Goal: Information Seeking & Learning: Learn about a topic

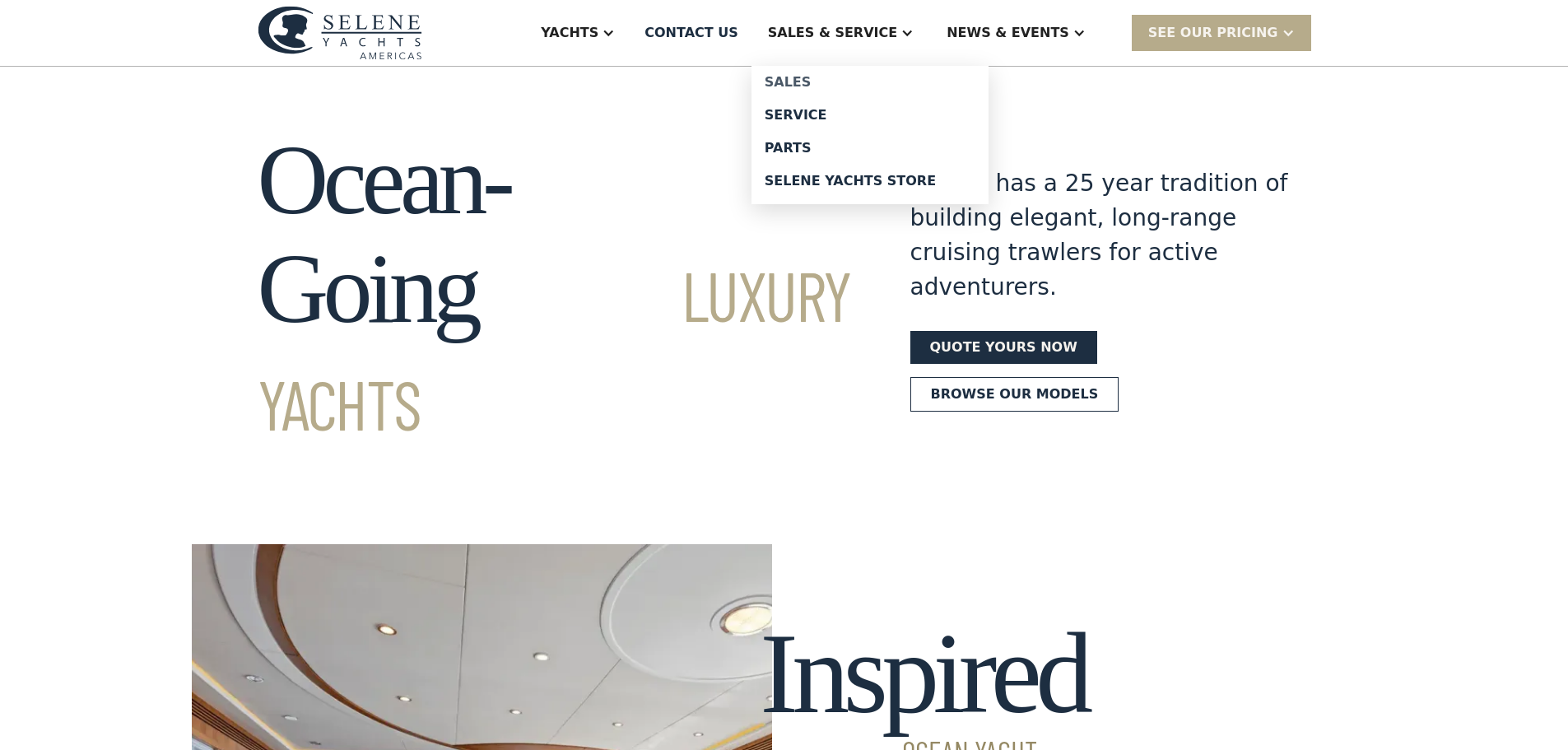
click at [862, 81] on div "Sales" at bounding box center [869, 82] width 211 height 13
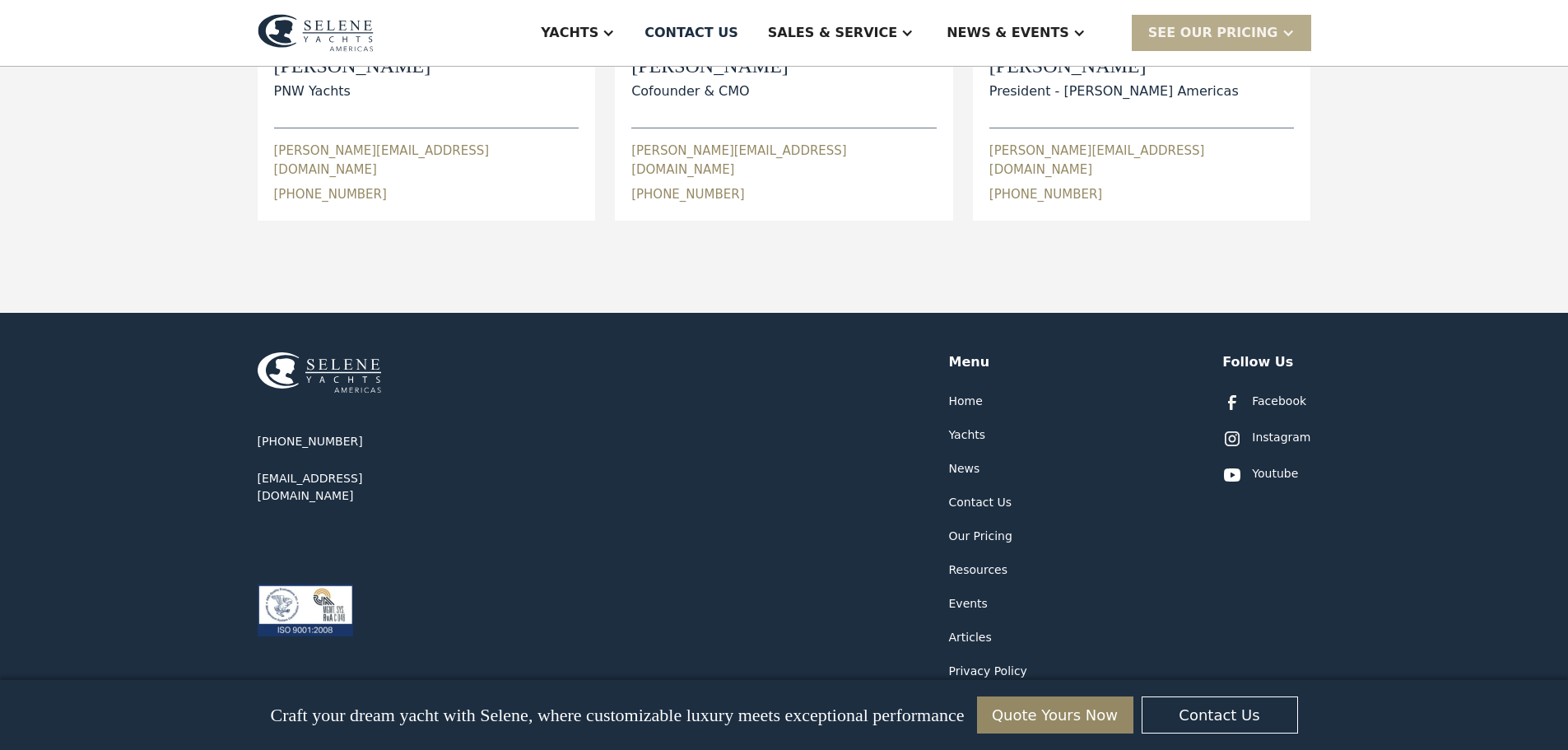
scroll to position [906, 0]
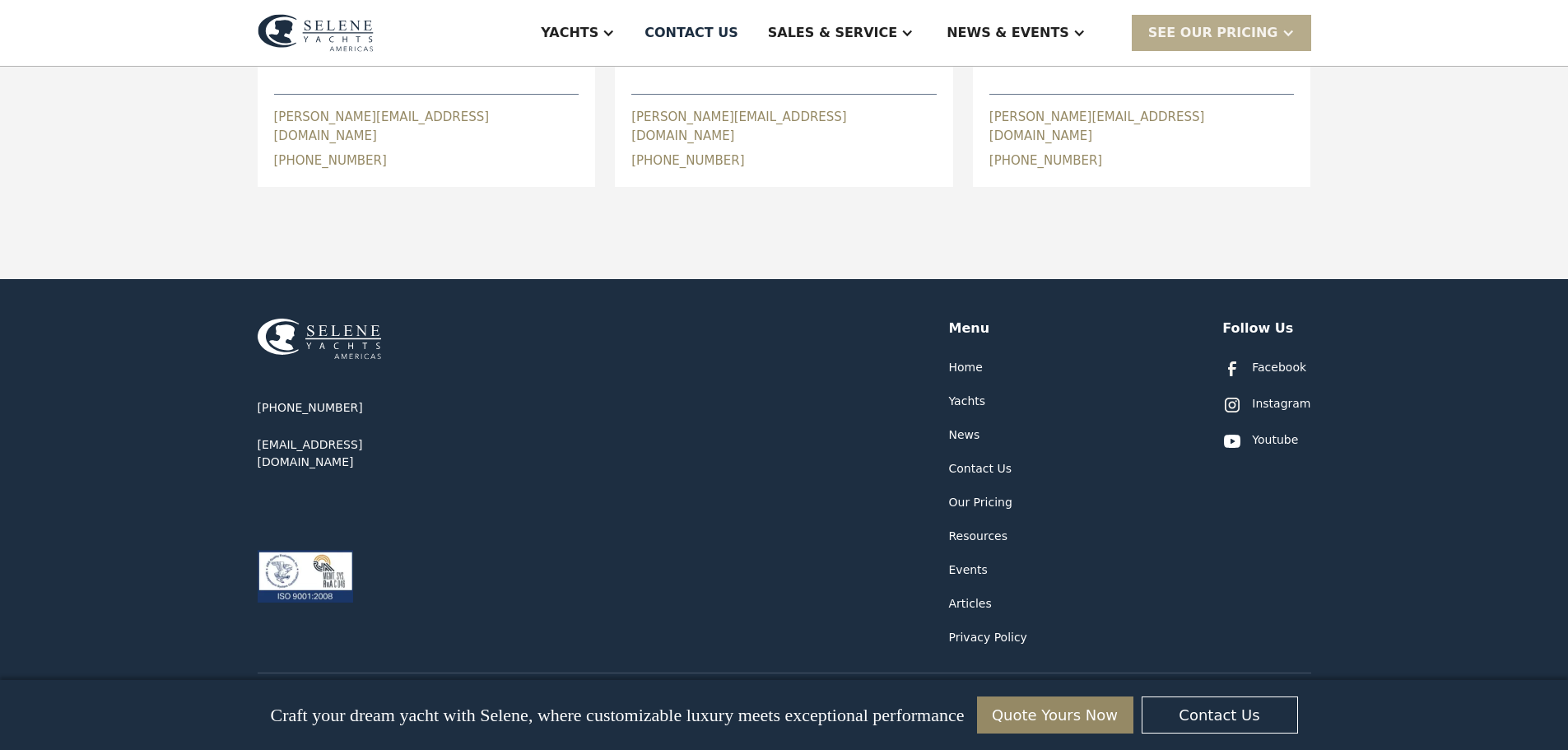
click at [972, 595] on div "Articles" at bounding box center [971, 604] width 43 height 17
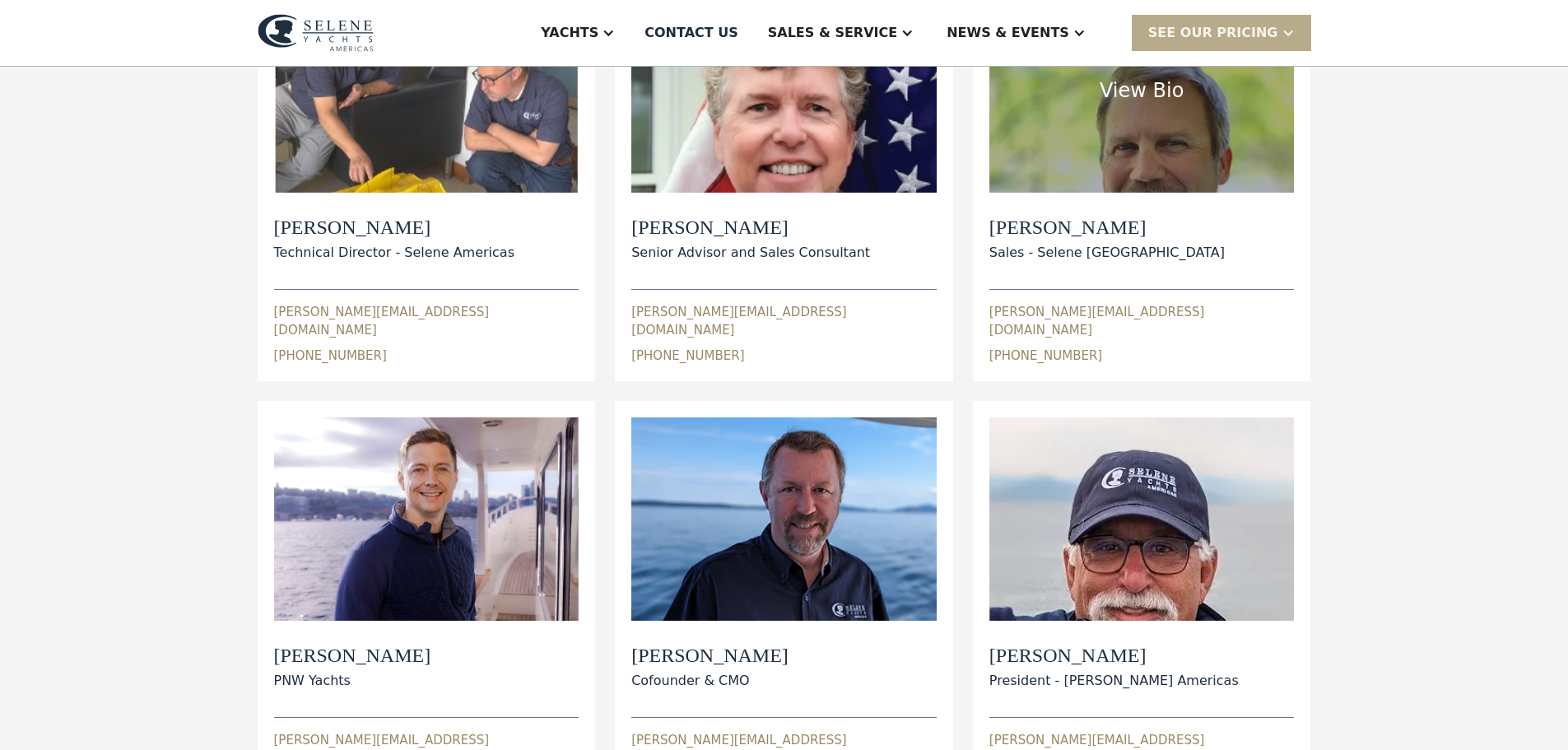
scroll to position [412, 0]
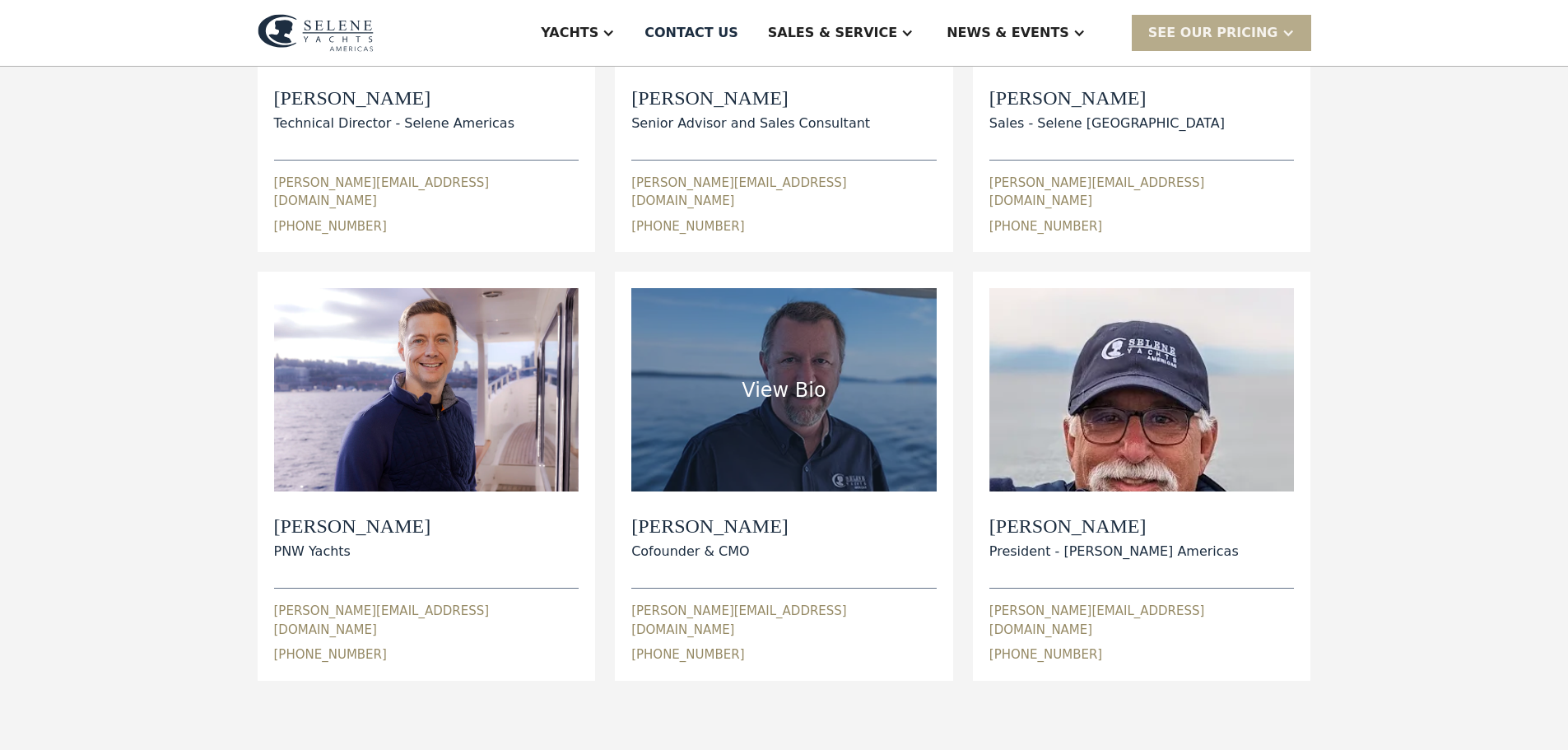
click at [677, 542] on div "Cofounder & CMO" at bounding box center [710, 551] width 158 height 20
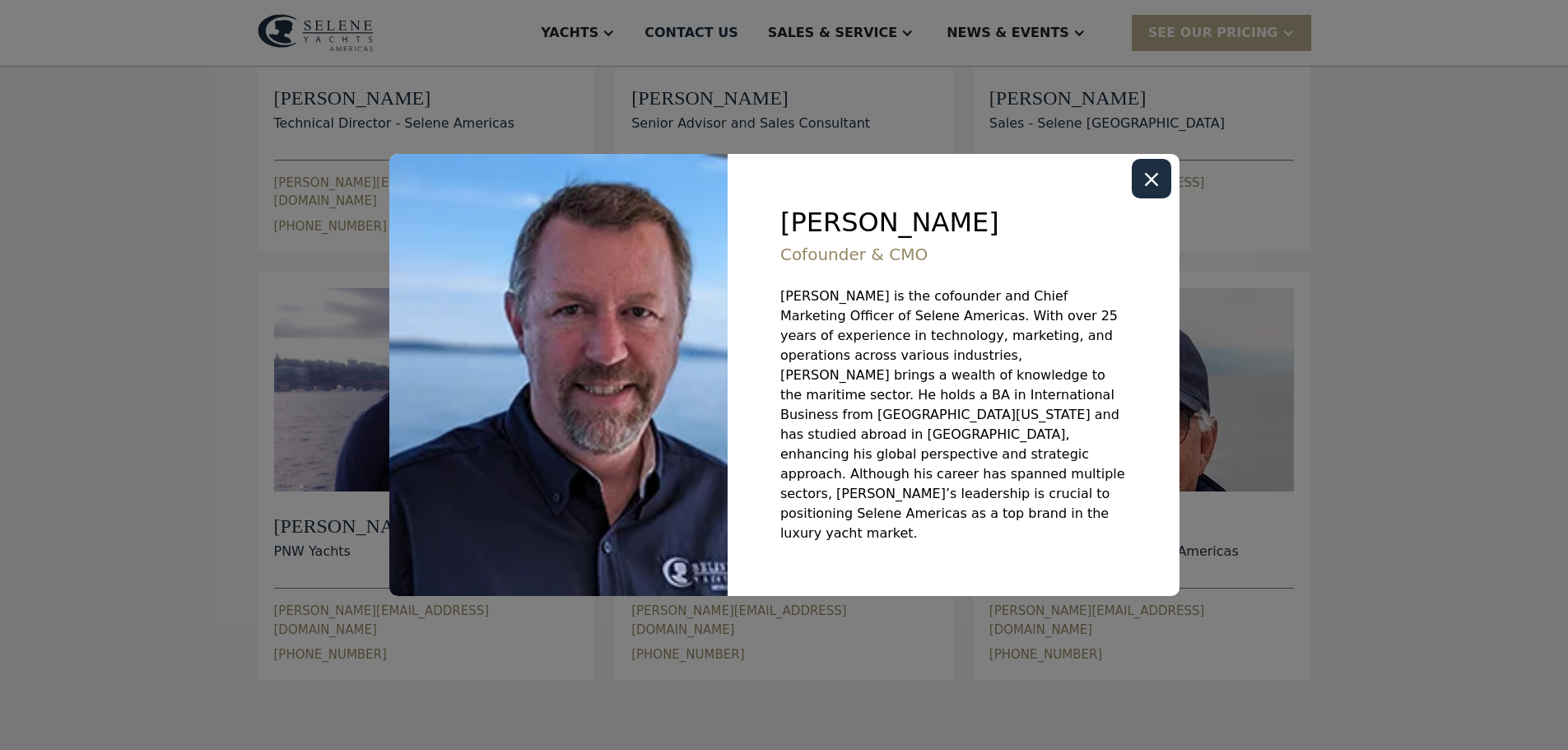
click at [1155, 186] on icon "Close modal" at bounding box center [1152, 179] width 13 height 13
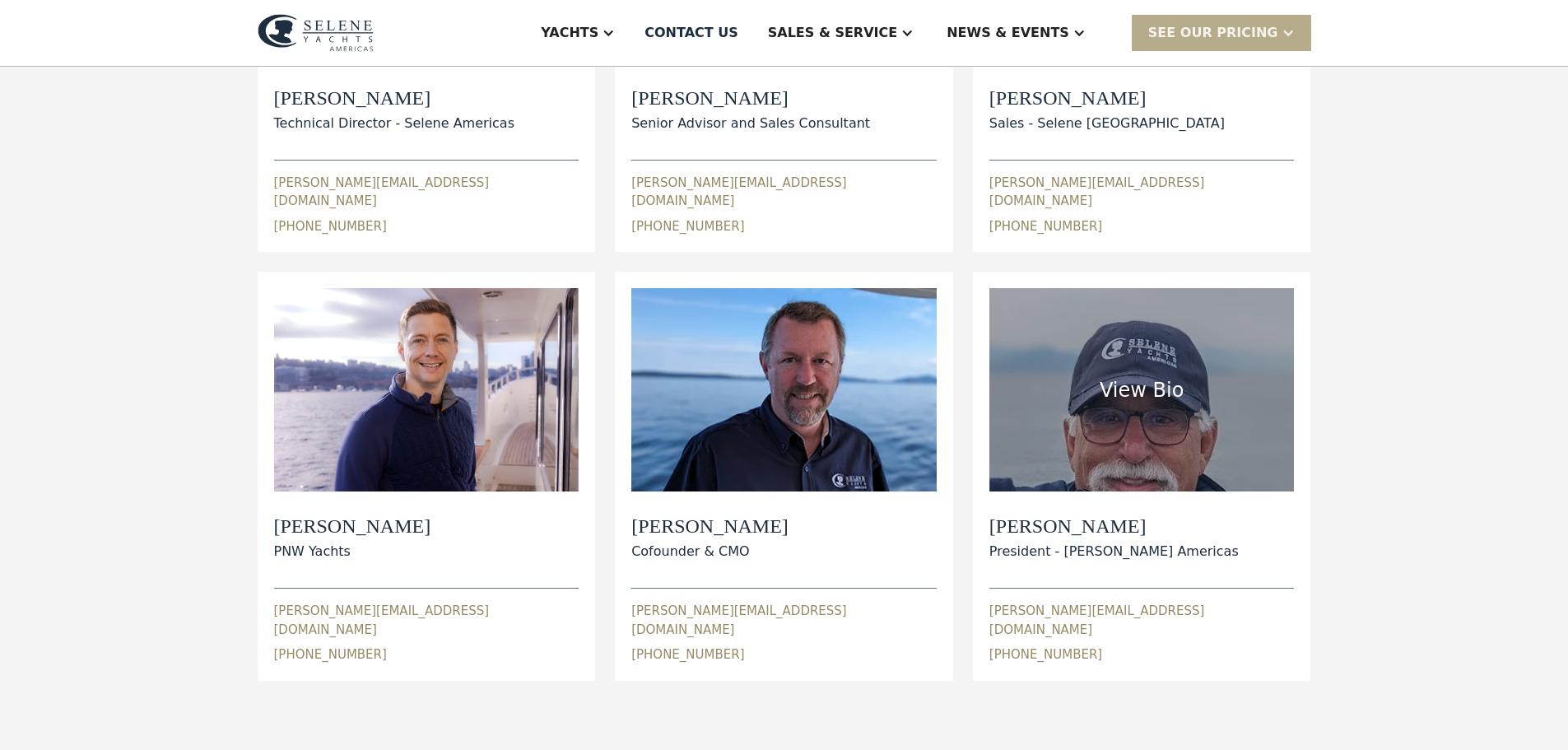
click at [1076, 515] on h2 "Wayne Goldman" at bounding box center [1114, 526] width 249 height 23
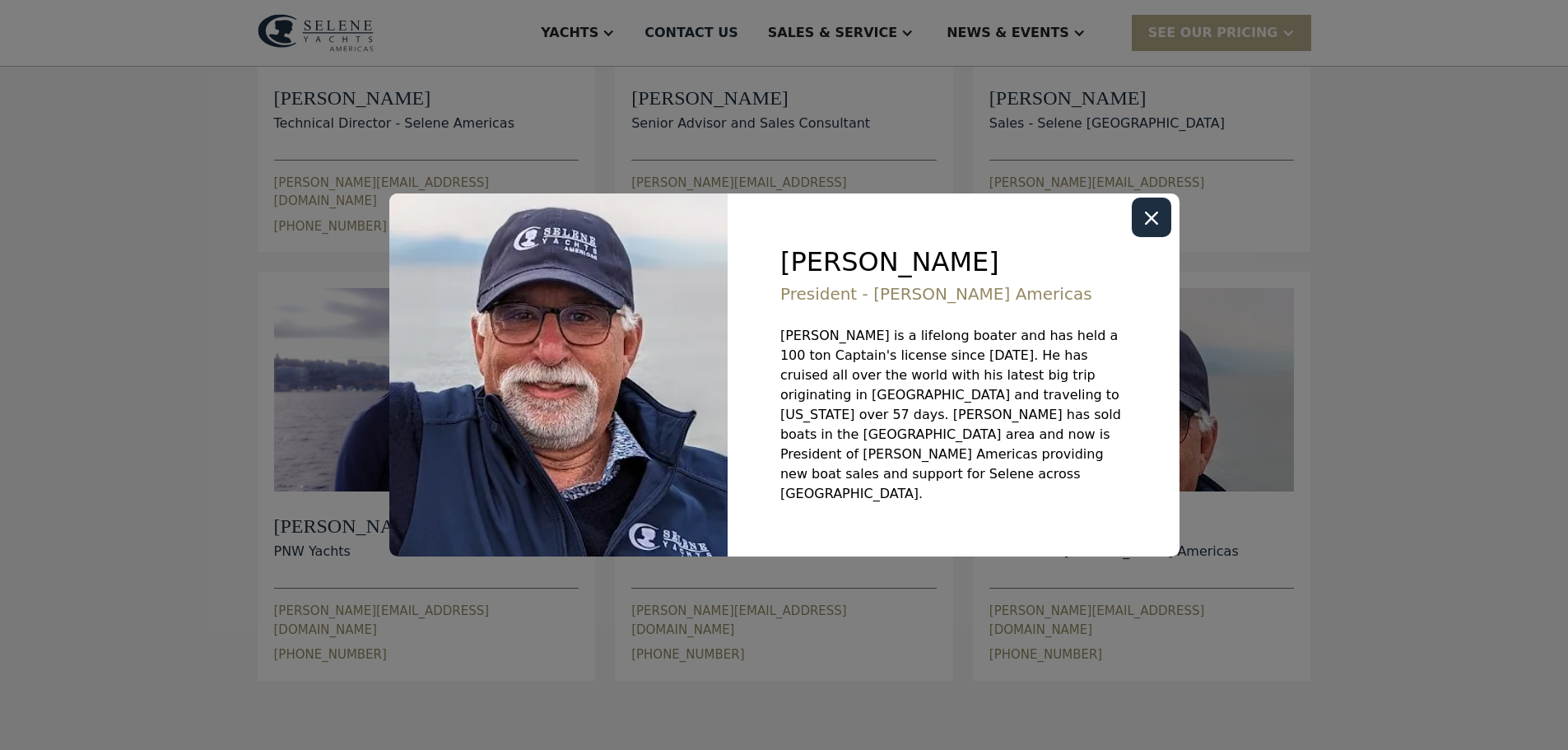
click at [1153, 225] on icon "Close modal" at bounding box center [1152, 218] width 13 height 13
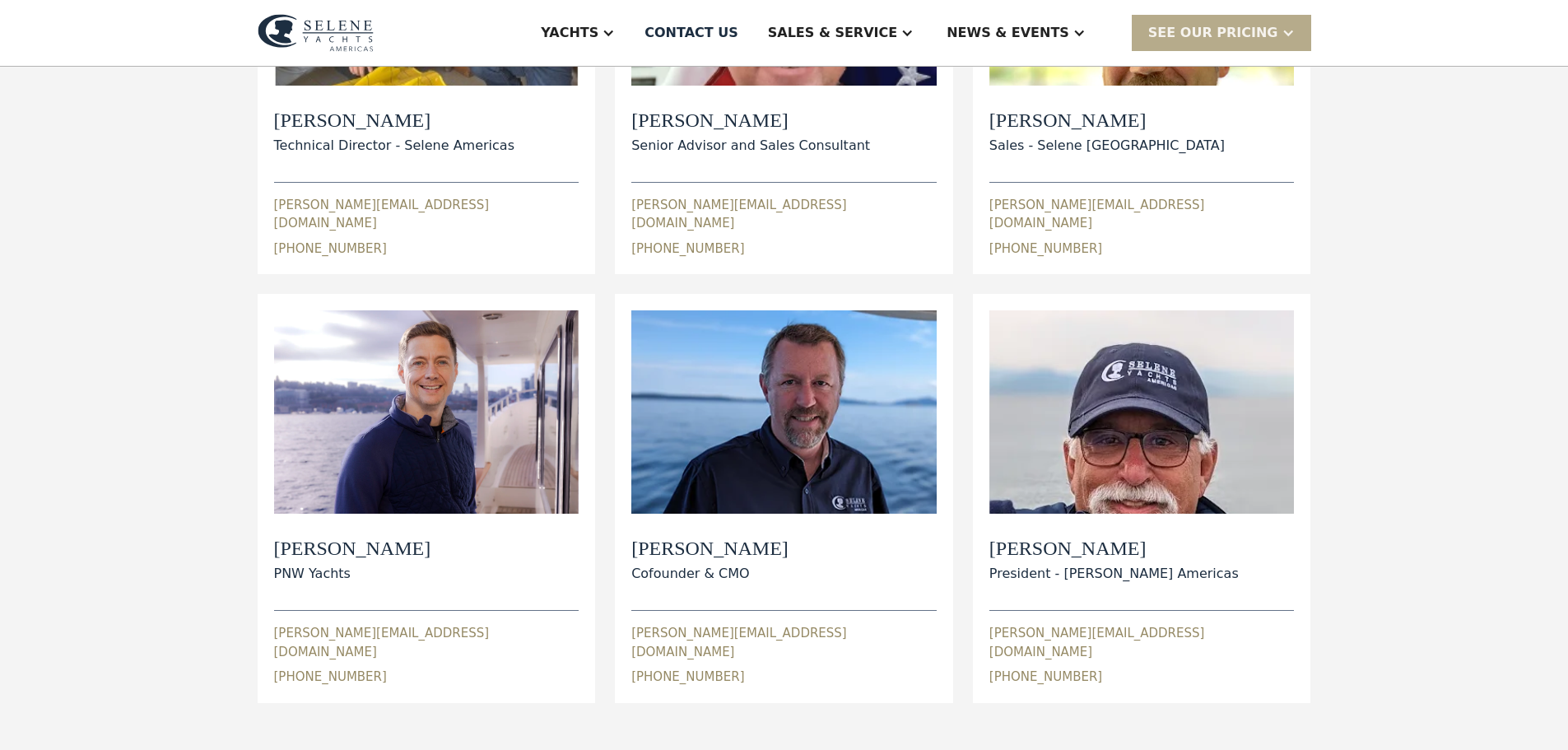
scroll to position [329, 0]
